Goal: Navigation & Orientation: Go to known website

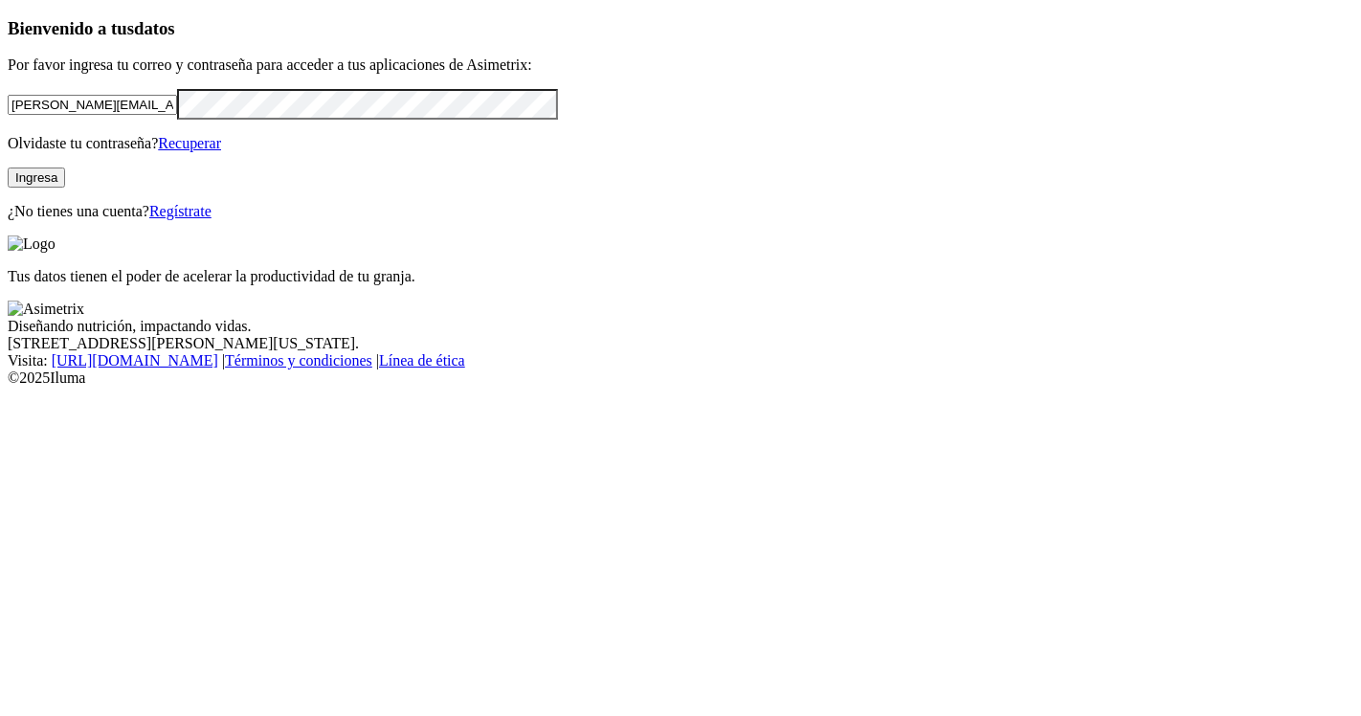
drag, startPoint x: 289, startPoint y: 220, endPoint x: 0, endPoint y: 214, distance: 289.0
click at [8, 214] on div "Bienvenido a tus datos Por favor ingresa tu correo y contraseña para acceder a …" at bounding box center [680, 119] width 1345 height 202
click at [177, 115] on input "l" at bounding box center [92, 105] width 169 height 20
type input "laura.posada@premexcorp.com"
click at [8, 211] on div "Bienvenido a tus datos Por favor ingresa tu correo y contraseña para acceder a …" at bounding box center [680, 119] width 1345 height 202
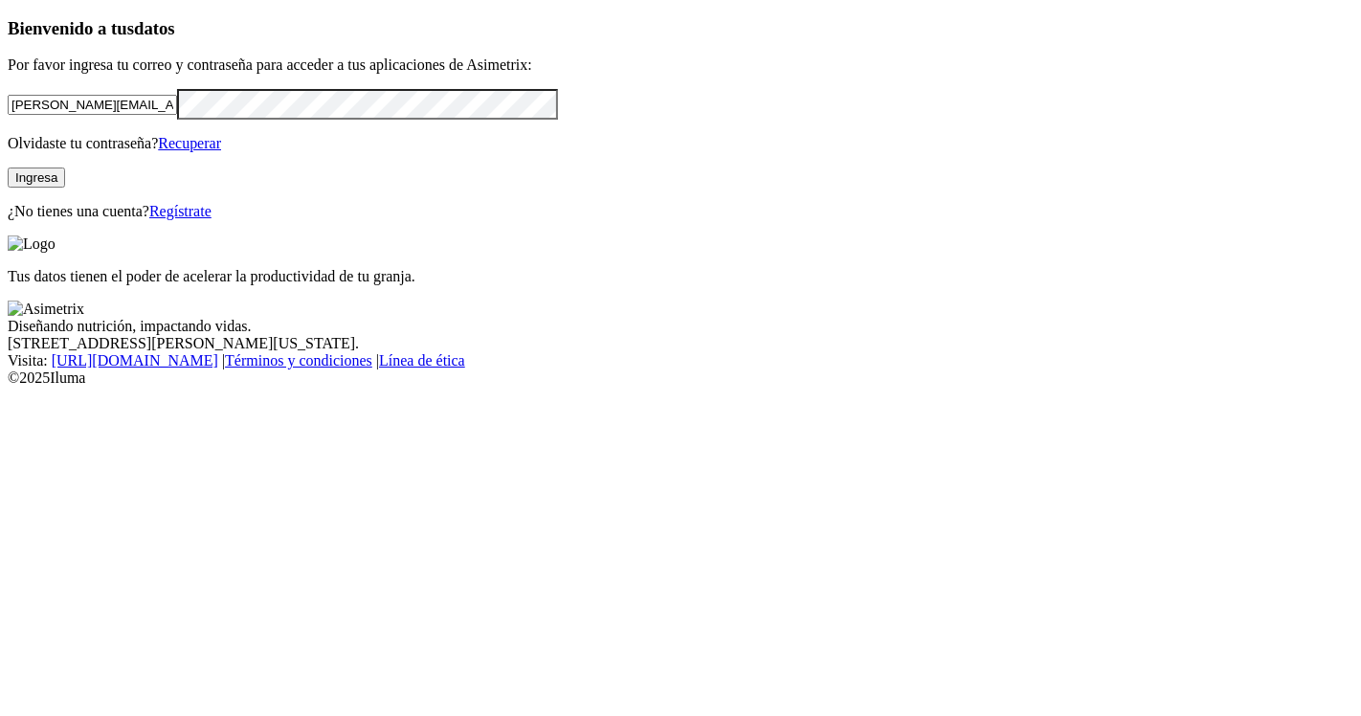
click at [514, 220] on div "Bienvenido a tus datos Por favor ingresa tu correo y contraseña para acceder a …" at bounding box center [680, 119] width 1345 height 202
click at [65, 188] on button "Ingresa" at bounding box center [36, 177] width 57 height 20
